Goal: Check status: Check status

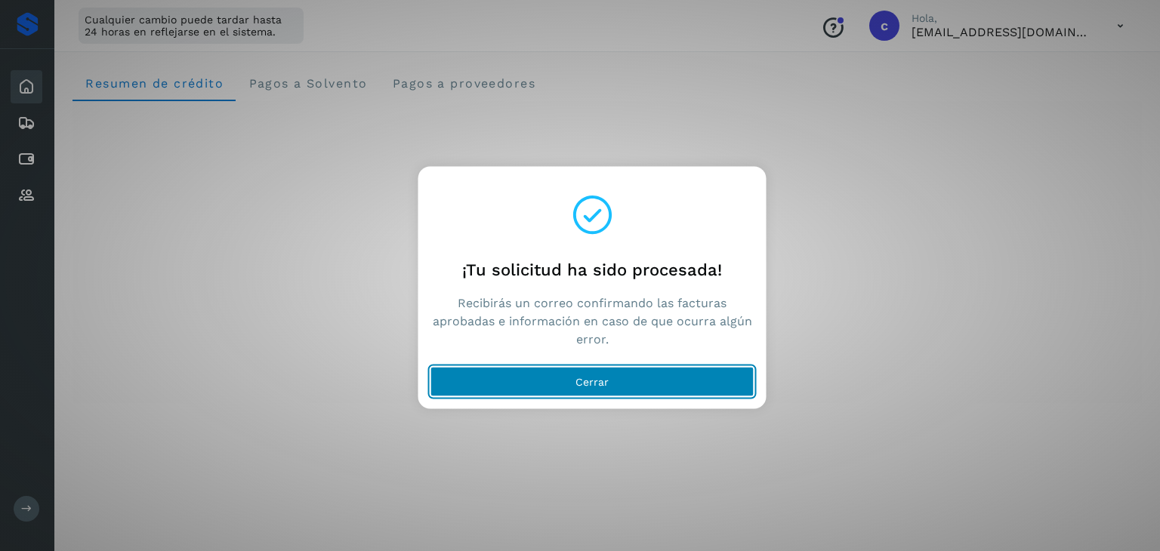
click at [585, 381] on span "Cerrar" at bounding box center [592, 382] width 33 height 11
click at [577, 382] on span "Cerrar" at bounding box center [592, 382] width 33 height 11
click at [578, 372] on button "Cerrar" at bounding box center [593, 382] width 324 height 30
